Goal: Find specific page/section: Find specific page/section

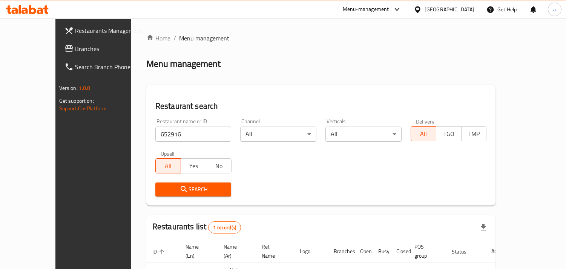
scroll to position [53, 0]
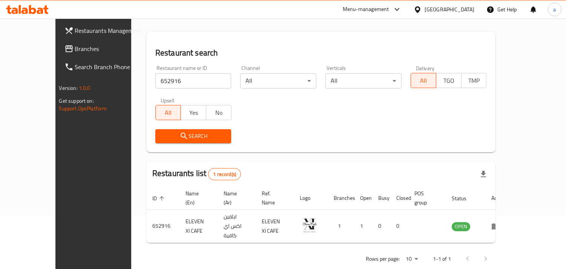
click at [436, 9] on div "[GEOGRAPHIC_DATA]" at bounding box center [450, 9] width 50 height 8
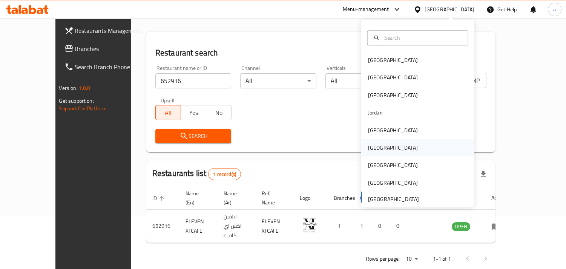
click at [376, 148] on div "[GEOGRAPHIC_DATA]" at bounding box center [393, 147] width 62 height 17
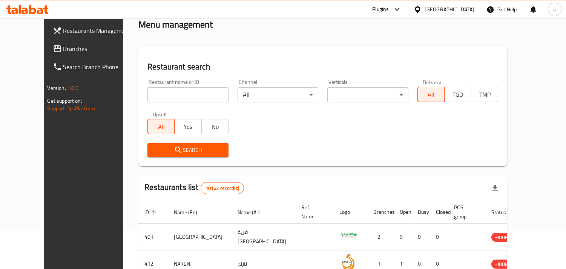
scroll to position [53, 0]
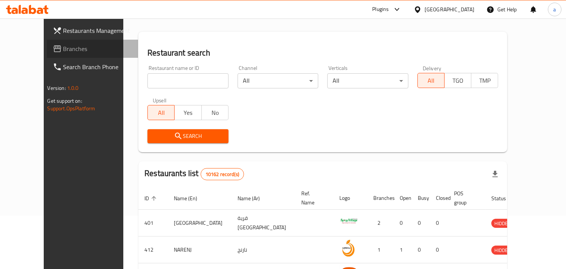
click at [63, 48] on span "Branches" at bounding box center [97, 48] width 69 height 9
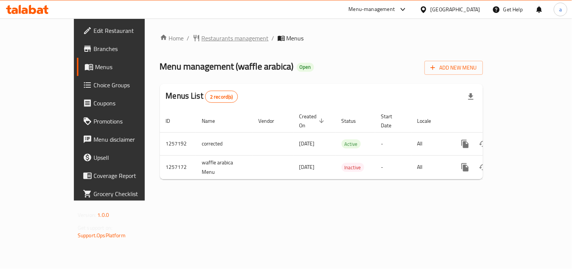
click at [202, 36] on span "Restaurants management" at bounding box center [235, 38] width 67 height 9
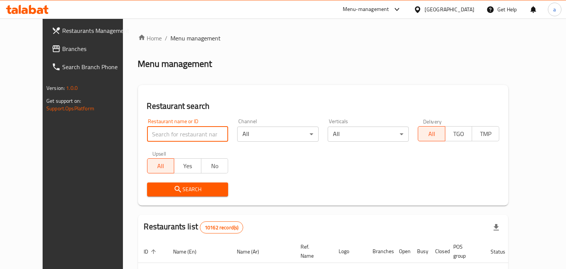
click at [174, 136] on input "search" at bounding box center [188, 133] width 82 height 15
paste input "683328"
type input "683328"
click at [168, 188] on span "Search" at bounding box center [187, 189] width 69 height 9
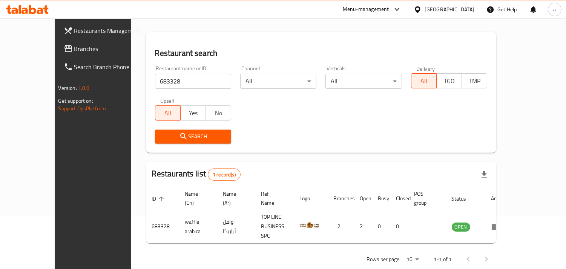
scroll to position [53, 0]
click at [471, 13] on div "[GEOGRAPHIC_DATA]" at bounding box center [450, 9] width 50 height 8
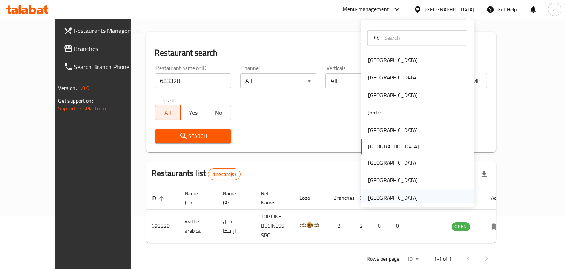
click at [376, 197] on div "[GEOGRAPHIC_DATA]" at bounding box center [393, 198] width 50 height 8
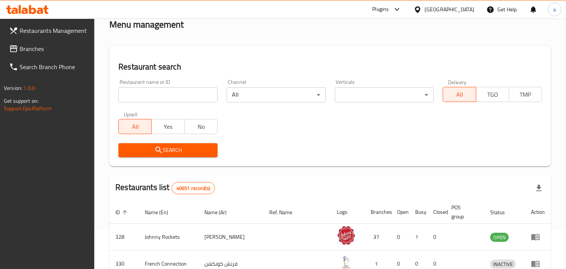
scroll to position [53, 0]
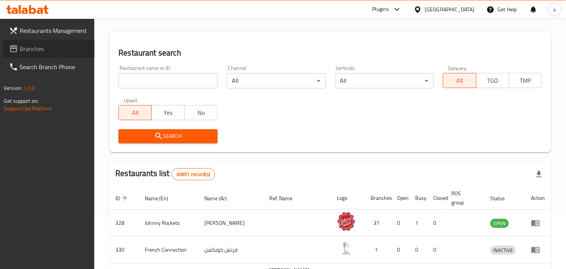
click at [31, 48] on span "Branches" at bounding box center [54, 48] width 69 height 9
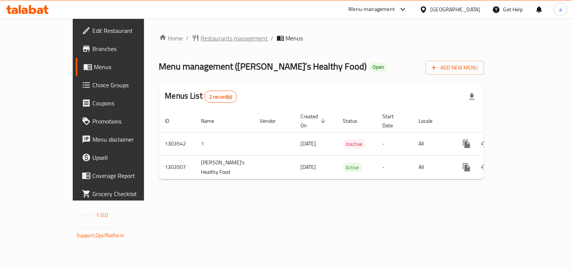
click at [201, 38] on span "Restaurants management" at bounding box center [234, 38] width 67 height 9
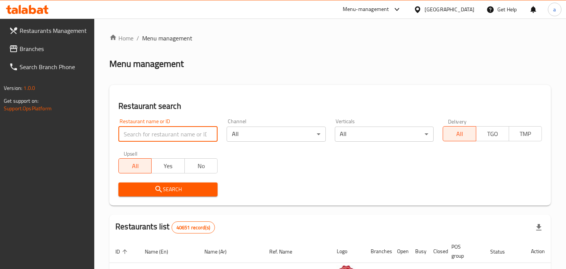
click at [163, 140] on input "search" at bounding box center [167, 133] width 99 height 15
paste input "702421"
type input "702421"
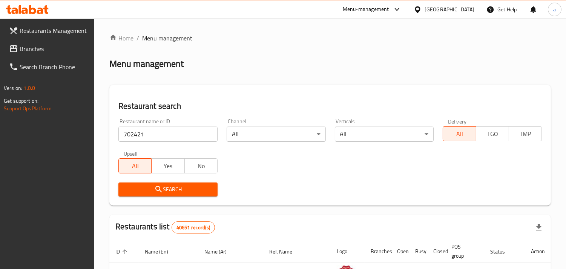
click at [160, 190] on icon "submit" at bounding box center [158, 189] width 6 height 6
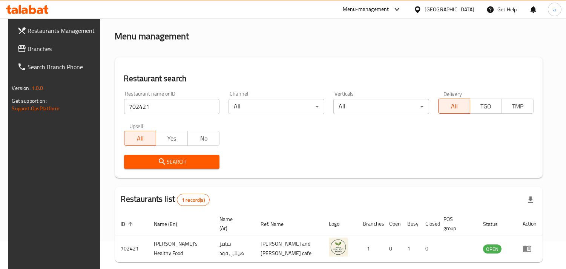
scroll to position [53, 0]
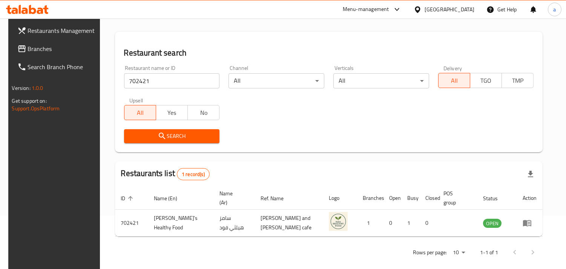
click at [432, 10] on div "[GEOGRAPHIC_DATA]" at bounding box center [450, 9] width 50 height 8
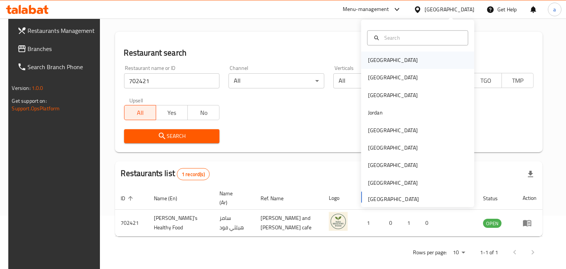
click at [378, 59] on div "[GEOGRAPHIC_DATA]" at bounding box center [393, 60] width 50 height 8
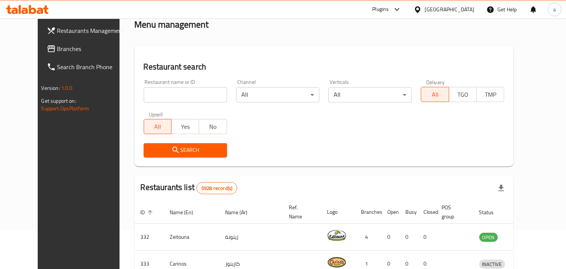
scroll to position [53, 0]
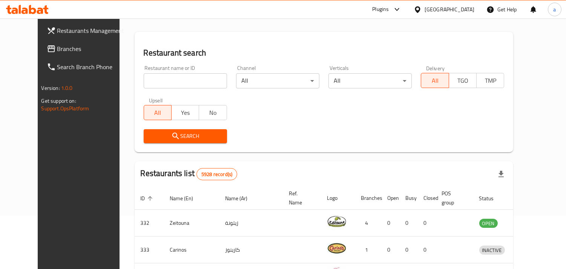
click at [57, 51] on span "Branches" at bounding box center [91, 48] width 69 height 9
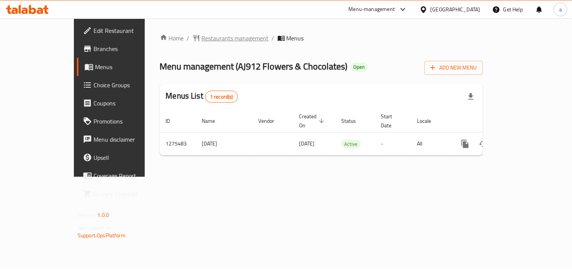
click at [202, 38] on span "Restaurants management" at bounding box center [235, 38] width 67 height 9
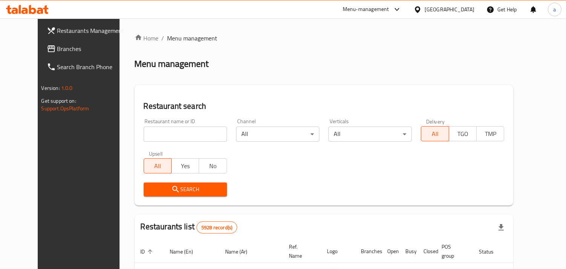
click at [172, 134] on div "Home / Menu management Menu management Restaurant search Restaurant name or ID …" at bounding box center [324, 263] width 379 height 458
click at [164, 137] on input "search" at bounding box center [185, 133] width 83 height 15
paste input "691540"
type input "691540"
click at [165, 187] on span "Search" at bounding box center [185, 189] width 71 height 9
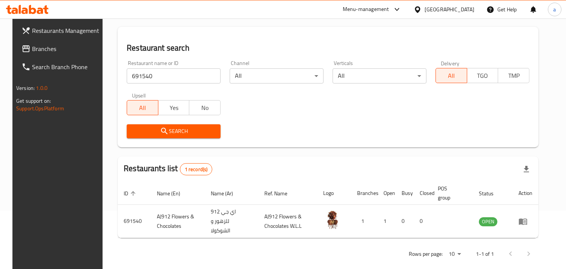
scroll to position [62, 0]
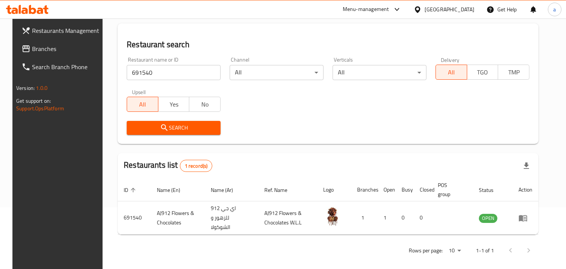
click at [462, 12] on div "[GEOGRAPHIC_DATA]" at bounding box center [450, 9] width 50 height 8
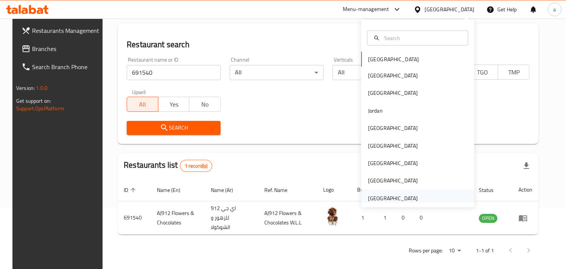
click at [377, 196] on div "[GEOGRAPHIC_DATA]" at bounding box center [393, 198] width 50 height 8
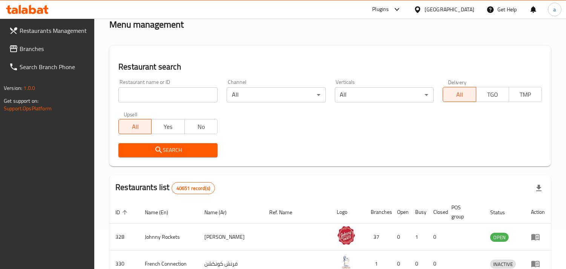
scroll to position [62, 0]
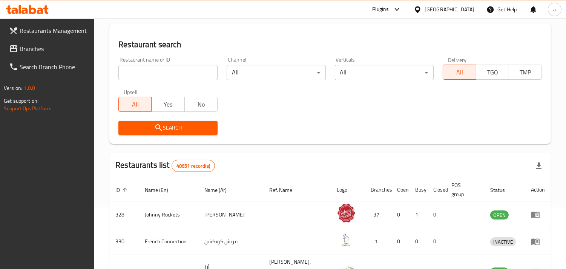
click at [43, 50] on span "Branches" at bounding box center [54, 48] width 69 height 9
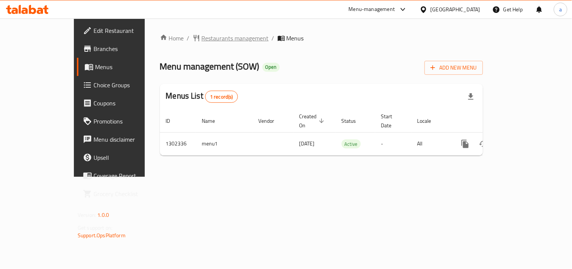
click at [202, 38] on span "Restaurants management" at bounding box center [235, 38] width 67 height 9
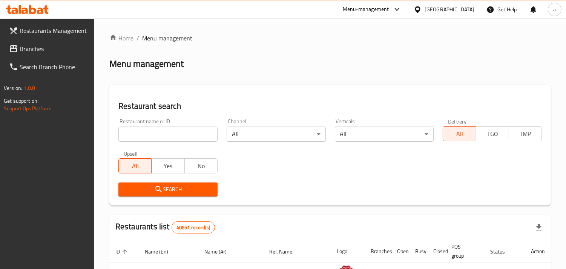
click at [161, 137] on input "search" at bounding box center [167, 133] width 99 height 15
paste input "702335"
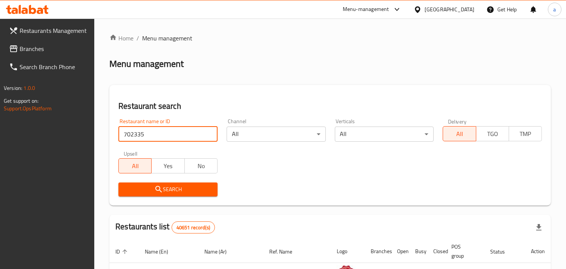
type input "702335"
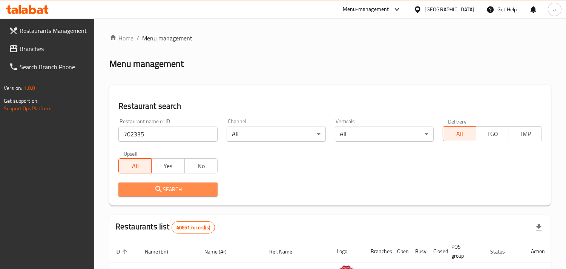
click at [152, 183] on button "Search" at bounding box center [167, 189] width 99 height 14
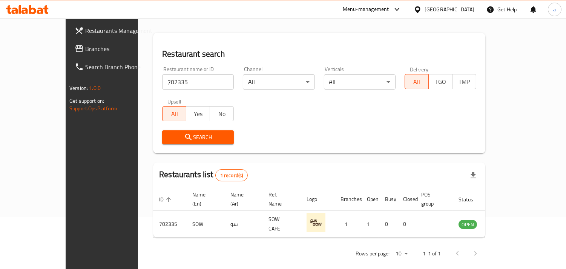
scroll to position [53, 0]
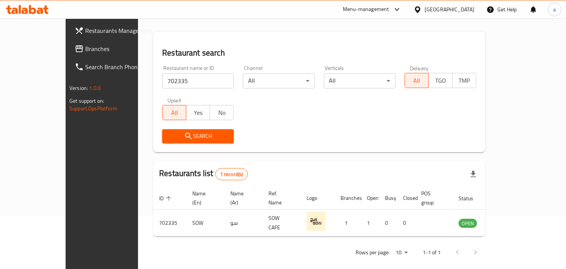
click at [85, 46] on span "Branches" at bounding box center [119, 48] width 69 height 9
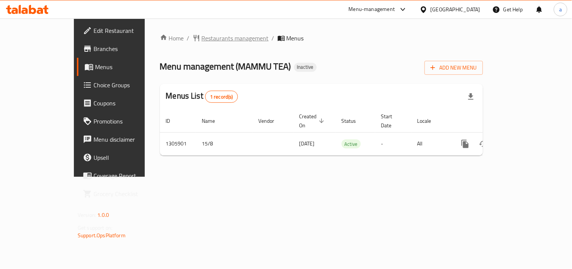
click at [202, 40] on span "Restaurants management" at bounding box center [235, 38] width 67 height 9
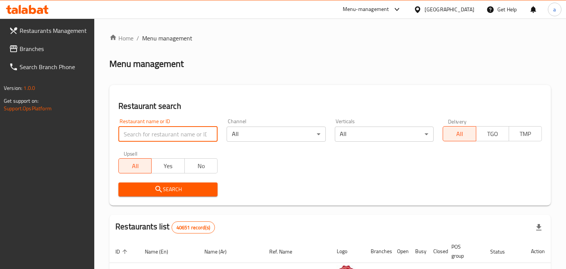
click at [155, 131] on input "search" at bounding box center [167, 133] width 99 height 15
paste input "703140"
type input "703140"
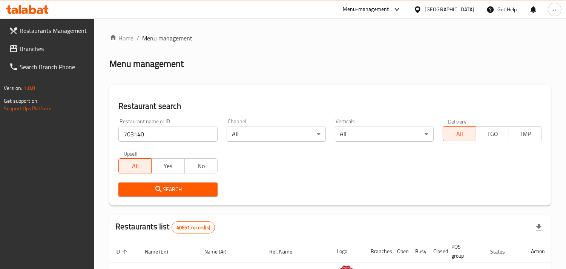
click at [151, 185] on span "Search" at bounding box center [168, 189] width 87 height 9
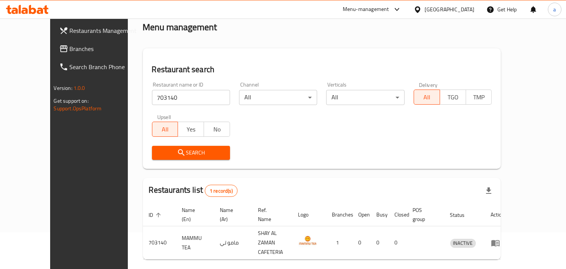
scroll to position [53, 0]
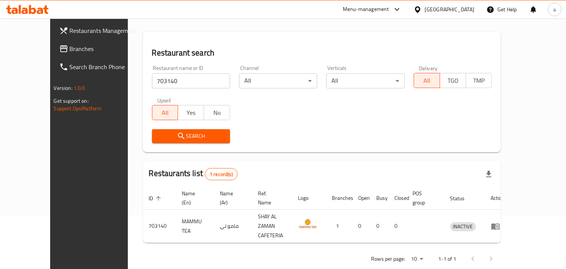
click at [442, 8] on div "[GEOGRAPHIC_DATA]" at bounding box center [450, 9] width 50 height 8
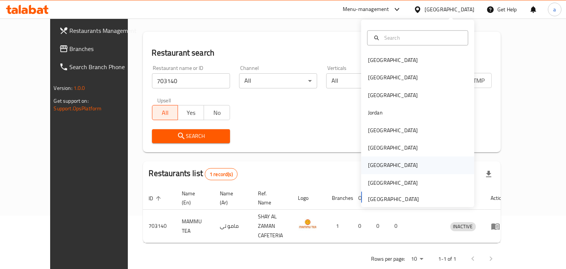
click at [373, 165] on div "[GEOGRAPHIC_DATA]" at bounding box center [393, 165] width 50 height 8
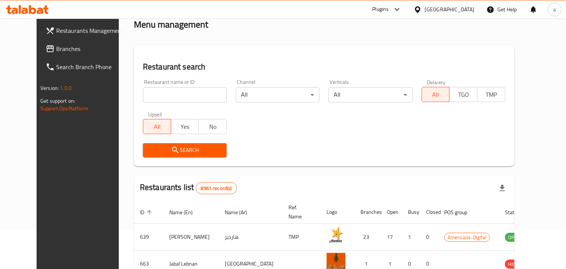
scroll to position [53, 0]
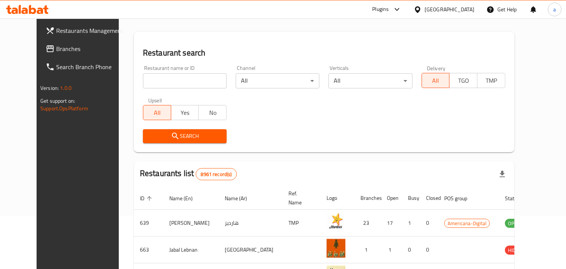
click at [56, 49] on span "Branches" at bounding box center [90, 48] width 69 height 9
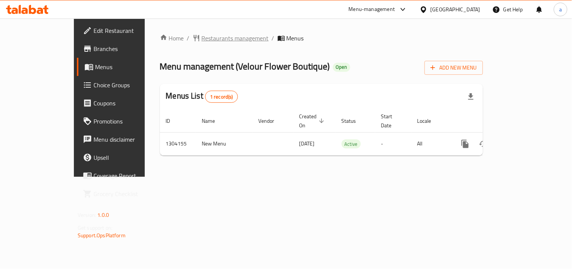
click at [202, 37] on span "Restaurants management" at bounding box center [235, 38] width 67 height 9
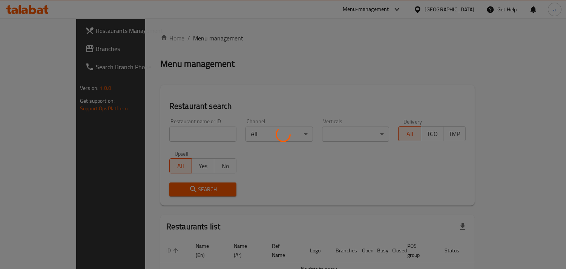
click at [167, 137] on div at bounding box center [283, 134] width 566 height 269
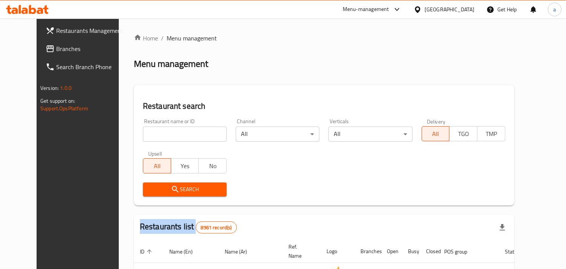
click at [167, 137] on div "Home / Menu management Menu management Restaurant search Restaurant name or ID …" at bounding box center [324, 263] width 381 height 458
click at [167, 137] on input "search" at bounding box center [185, 133] width 84 height 15
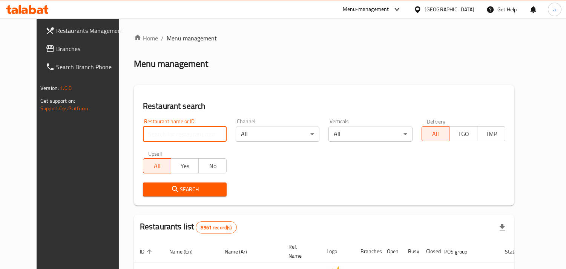
paste input "703085"
type input "703085"
click at [160, 183] on button "Search" at bounding box center [185, 189] width 84 height 14
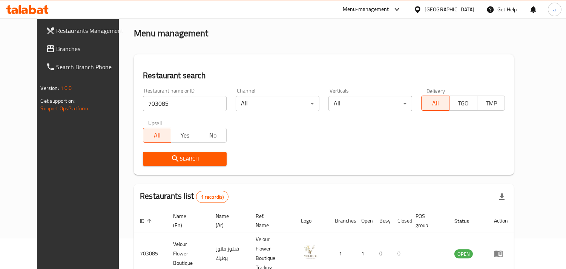
scroll to position [62, 0]
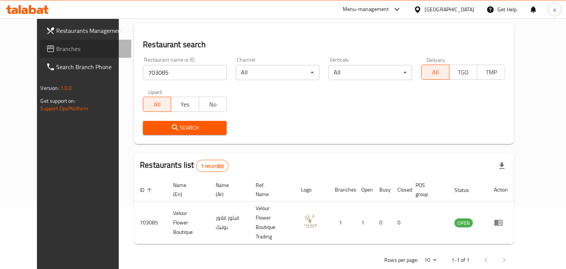
click at [57, 52] on span "Branches" at bounding box center [91, 48] width 69 height 9
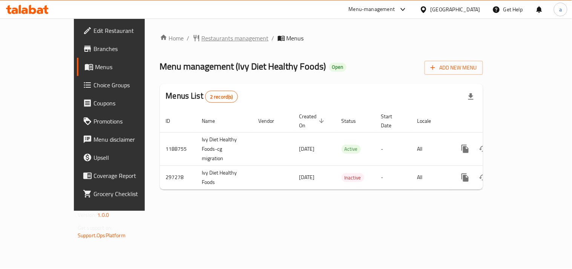
click at [202, 37] on span "Restaurants management" at bounding box center [235, 38] width 67 height 9
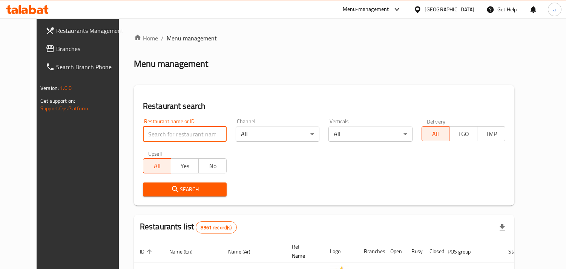
click at [177, 130] on input "search" at bounding box center [185, 133] width 84 height 15
paste input "628512"
type input "628512"
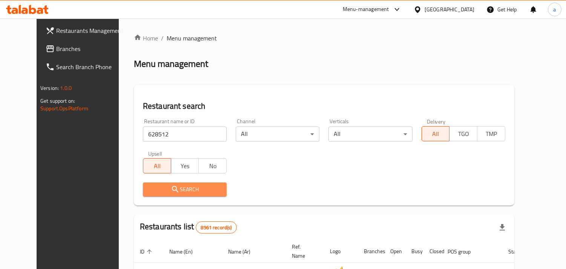
click at [164, 187] on span "Search" at bounding box center [185, 189] width 72 height 9
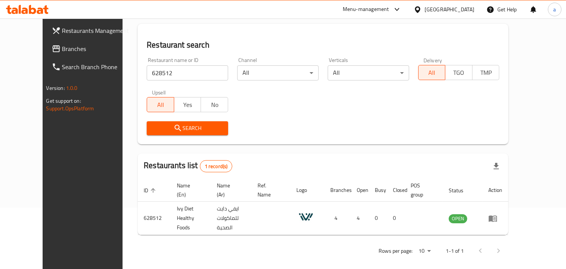
scroll to position [62, 0]
click at [425, 6] on div at bounding box center [419, 9] width 11 height 8
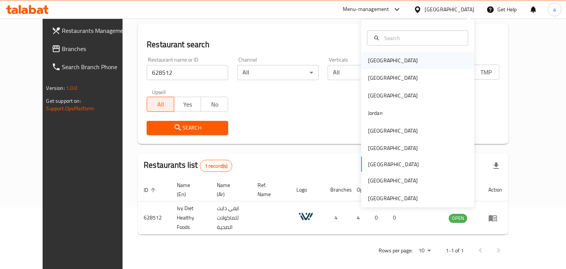
click at [368, 58] on div "[GEOGRAPHIC_DATA]" at bounding box center [393, 60] width 50 height 8
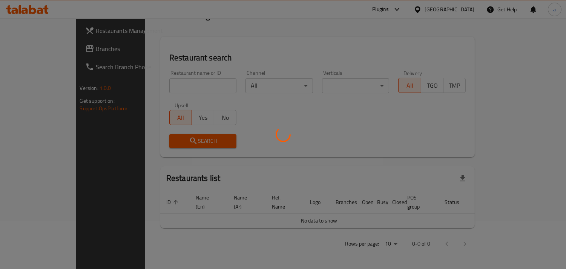
scroll to position [39, 0]
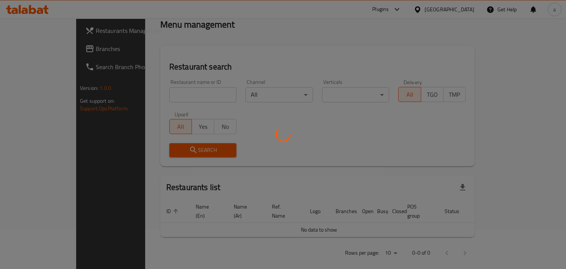
click at [34, 48] on div at bounding box center [283, 134] width 566 height 269
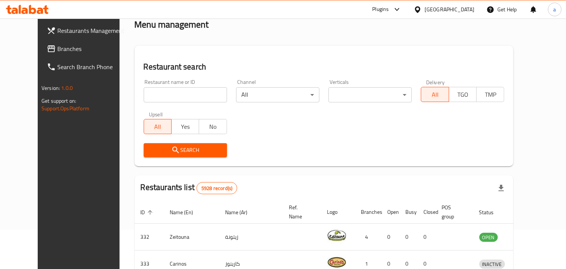
scroll to position [62, 0]
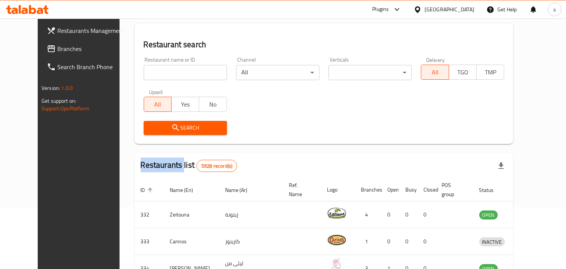
click at [38, 48] on div "Restaurants Management Branches Search Branch Phone Version: 1.0.0 Get support …" at bounding box center [283, 226] width 491 height 538
click at [57, 48] on span "Branches" at bounding box center [91, 48] width 69 height 9
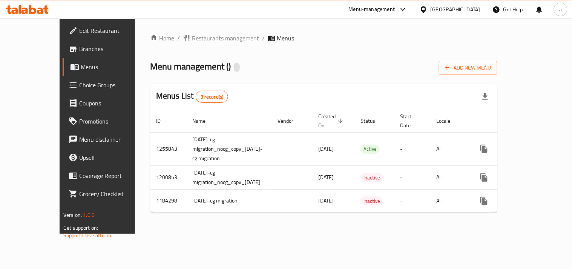
click at [192, 40] on span "Restaurants management" at bounding box center [225, 38] width 67 height 9
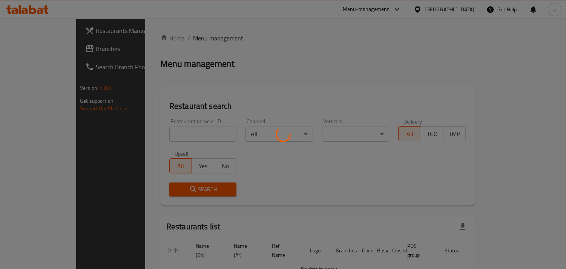
click at [172, 132] on div at bounding box center [283, 134] width 566 height 269
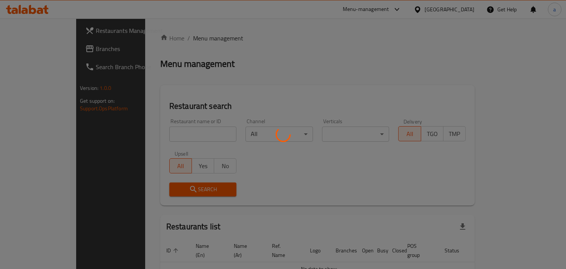
click at [206, 109] on div at bounding box center [283, 134] width 566 height 269
click at [187, 134] on div at bounding box center [283, 134] width 566 height 269
click at [189, 133] on div at bounding box center [283, 134] width 566 height 269
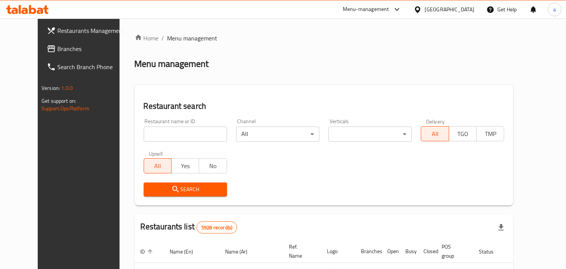
click at [188, 134] on div "Home / Menu management Menu management Restaurant search Restaurant name or ID …" at bounding box center [324, 263] width 379 height 458
paste input "640187"
type input "640187"
click at [194, 185] on span "Search" at bounding box center [185, 189] width 71 height 9
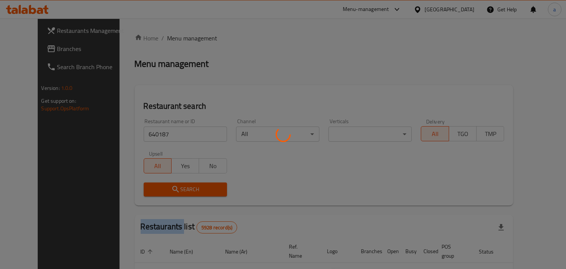
click at [194, 184] on div at bounding box center [283, 134] width 566 height 269
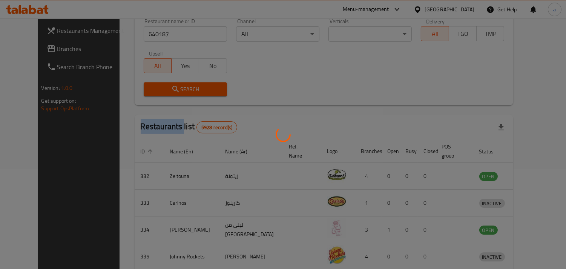
scroll to position [126, 0]
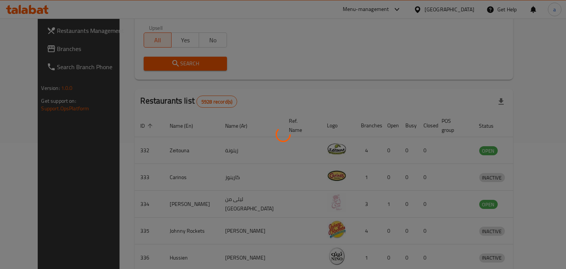
click at [199, 65] on div at bounding box center [283, 134] width 566 height 269
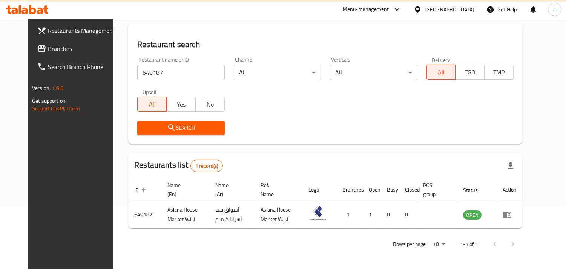
click at [466, 5] on div "[GEOGRAPHIC_DATA]" at bounding box center [450, 9] width 50 height 8
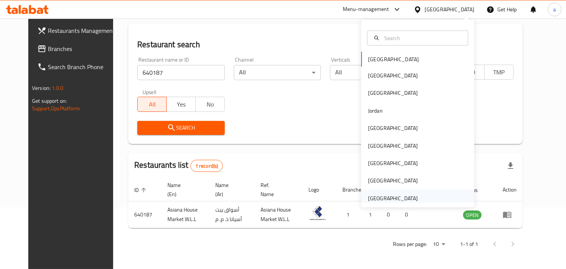
click at [389, 201] on div "[GEOGRAPHIC_DATA]" at bounding box center [393, 198] width 50 height 8
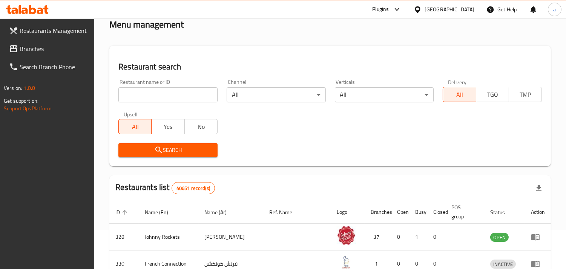
scroll to position [62, 0]
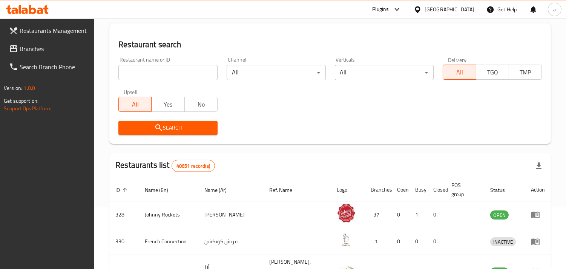
click at [16, 43] on link "Branches" at bounding box center [49, 49] width 92 height 18
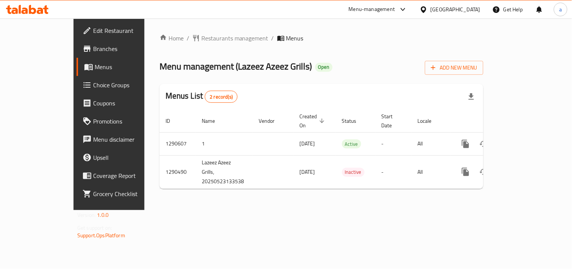
click at [202, 38] on span "Restaurants management" at bounding box center [235, 38] width 67 height 9
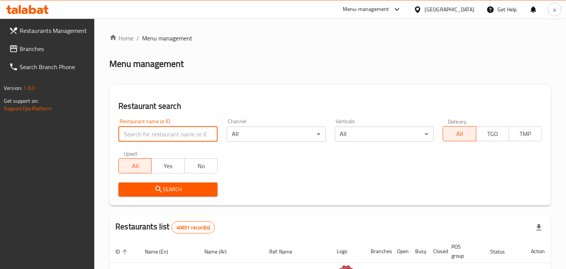
click at [165, 135] on input "search" at bounding box center [167, 133] width 99 height 15
paste input "698276"
type input "698276"
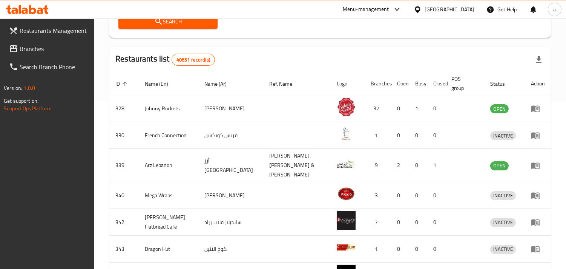
scroll to position [126, 0]
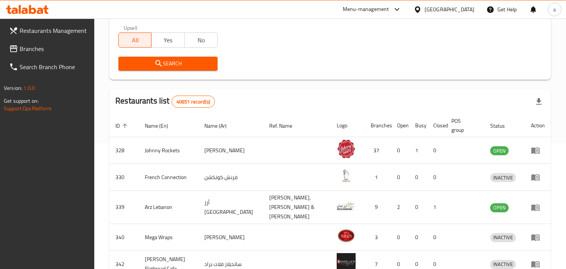
click at [184, 71] on div "Search" at bounding box center [168, 63] width 108 height 23
click at [186, 66] on span "Search" at bounding box center [168, 63] width 87 height 9
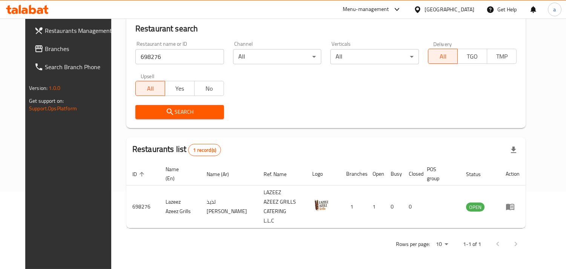
scroll to position [62, 0]
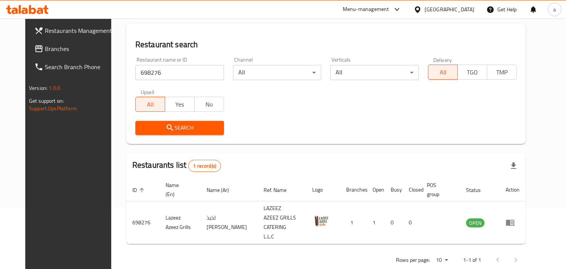
click at [425, 10] on div at bounding box center [419, 9] width 11 height 8
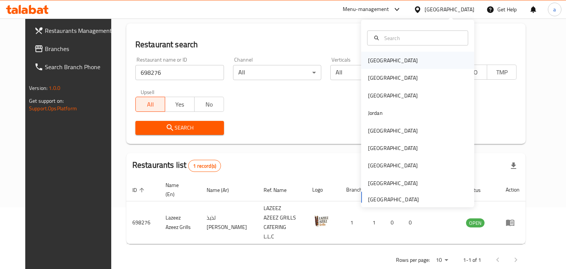
click at [372, 60] on div "[GEOGRAPHIC_DATA]" at bounding box center [393, 60] width 50 height 8
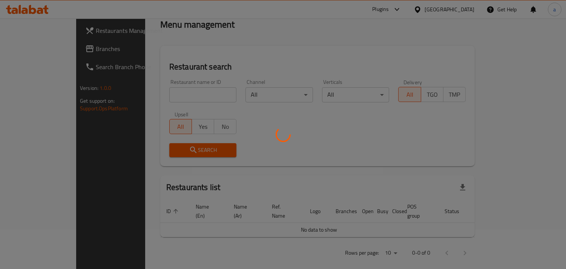
scroll to position [62, 0]
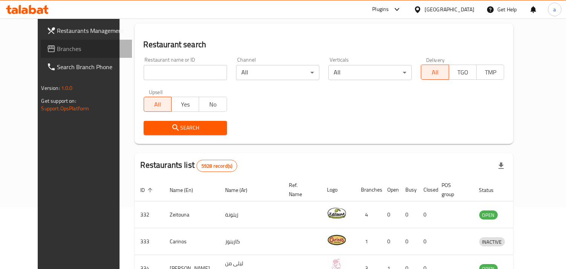
click at [57, 52] on span "Branches" at bounding box center [91, 48] width 69 height 9
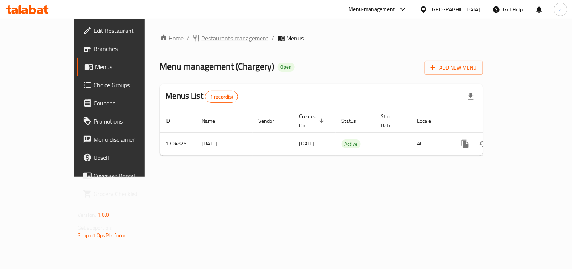
click at [202, 40] on span "Restaurants management" at bounding box center [235, 38] width 67 height 9
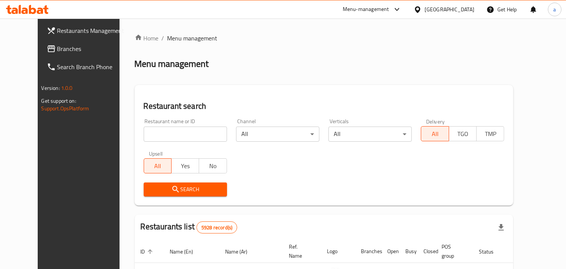
click at [161, 134] on input "search" at bounding box center [185, 133] width 83 height 15
paste input "692727"
type input "692727"
click at [166, 186] on span "Search" at bounding box center [185, 189] width 71 height 9
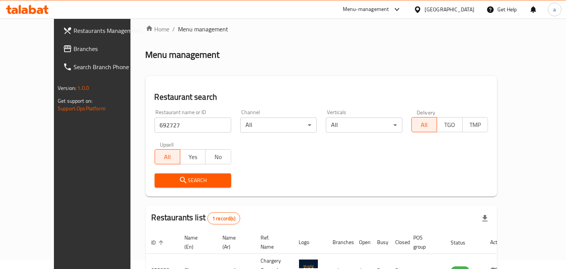
scroll to position [53, 0]
